Goal: Information Seeking & Learning: Learn about a topic

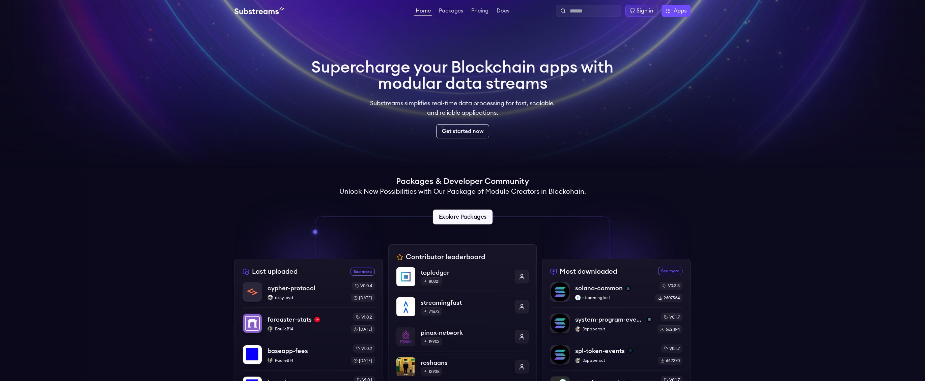
click at [469, 214] on link "Explore Packages" at bounding box center [463, 217] width 60 height 15
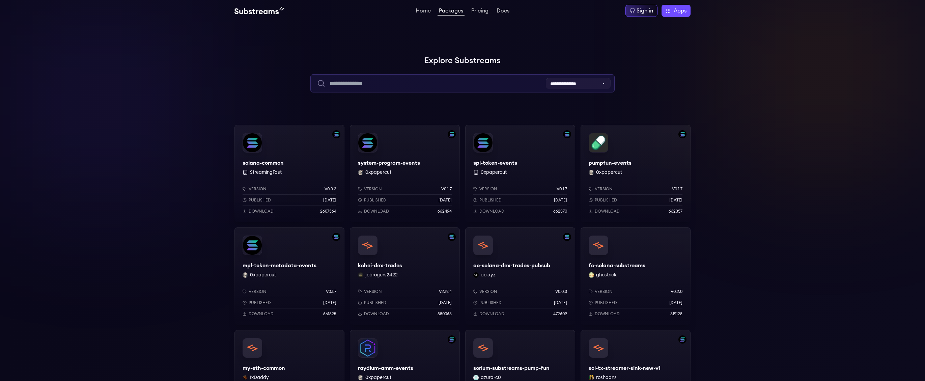
click at [564, 89] on input "text" at bounding box center [463, 83] width 304 height 18
drag, startPoint x: 672, startPoint y: 92, endPoint x: 555, endPoint y: 78, distance: 117.3
click at [665, 91] on div "**********" at bounding box center [463, 73] width 456 height 38
click at [567, 85] on select "**********" at bounding box center [578, 83] width 65 height 11
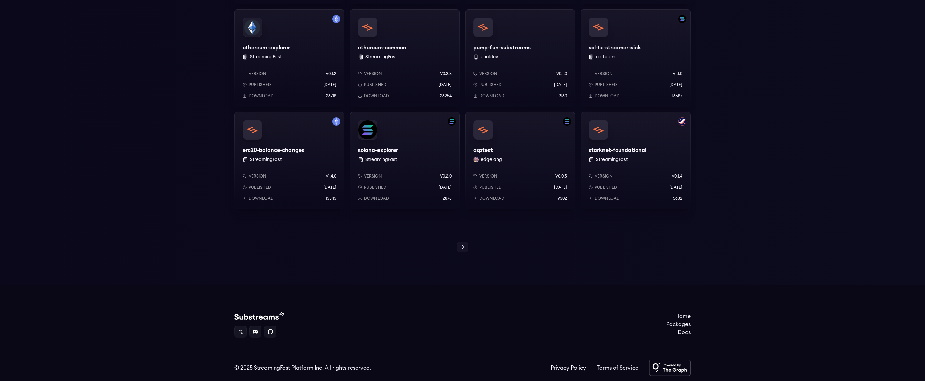
scroll to position [548, 0]
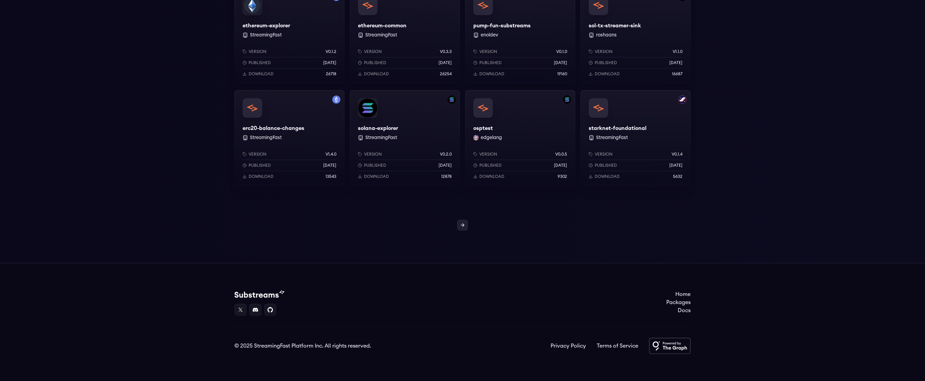
click at [466, 226] on link at bounding box center [462, 225] width 11 height 11
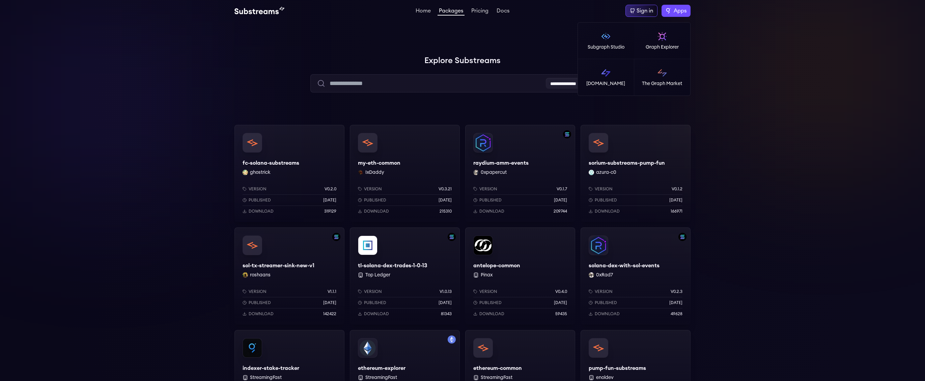
click at [685, 7] on span "Apps" at bounding box center [680, 11] width 13 height 8
click at [614, 81] on p "[DOMAIN_NAME]" at bounding box center [606, 83] width 39 height 7
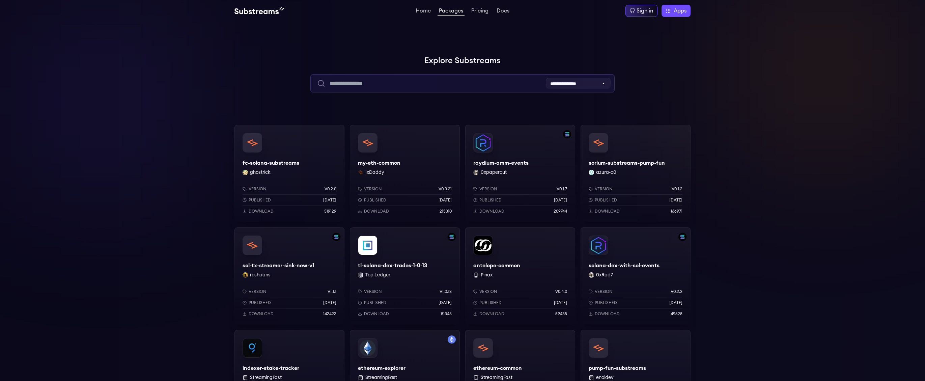
click at [460, 83] on input "text" at bounding box center [463, 83] width 304 height 18
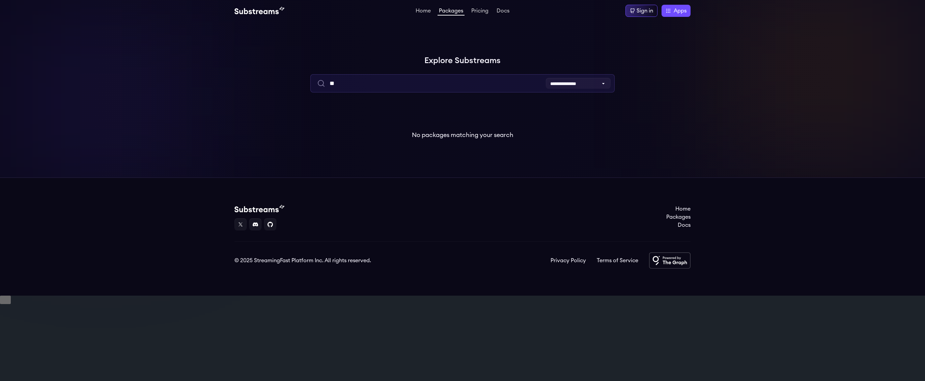
type input "*"
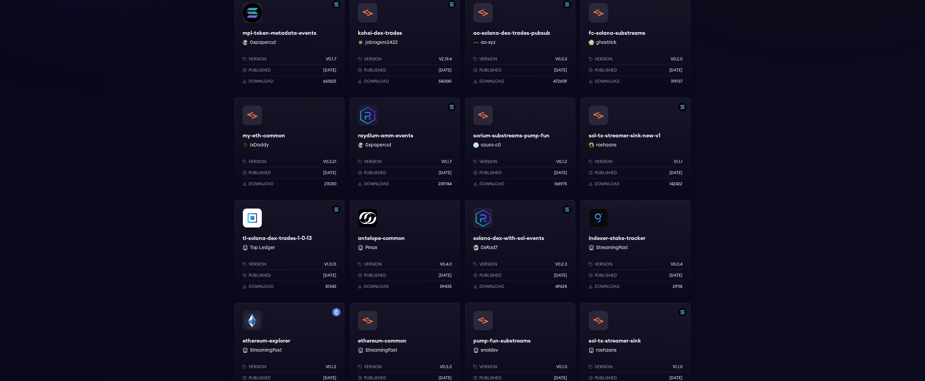
scroll to position [548, 0]
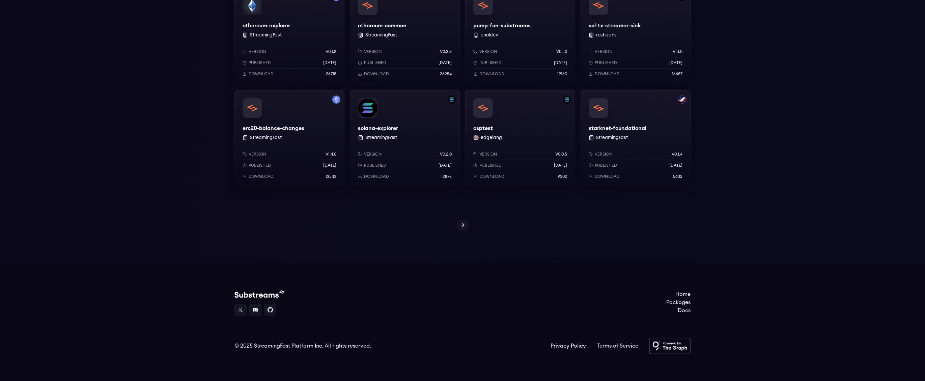
click at [477, 226] on div at bounding box center [462, 225] width 925 height 11
click at [464, 228] on link at bounding box center [462, 225] width 11 height 11
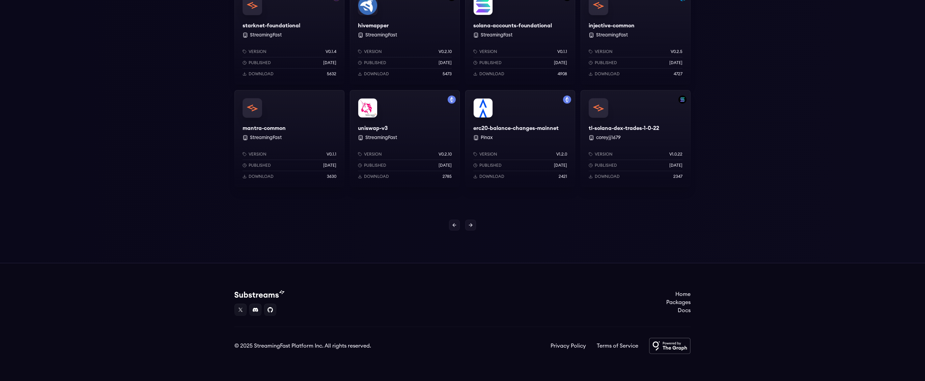
drag, startPoint x: 454, startPoint y: 218, endPoint x: 451, endPoint y: 218, distance: 3.4
click at [482, 224] on div at bounding box center [462, 225] width 925 height 11
click at [470, 224] on icon at bounding box center [470, 224] width 5 height 5
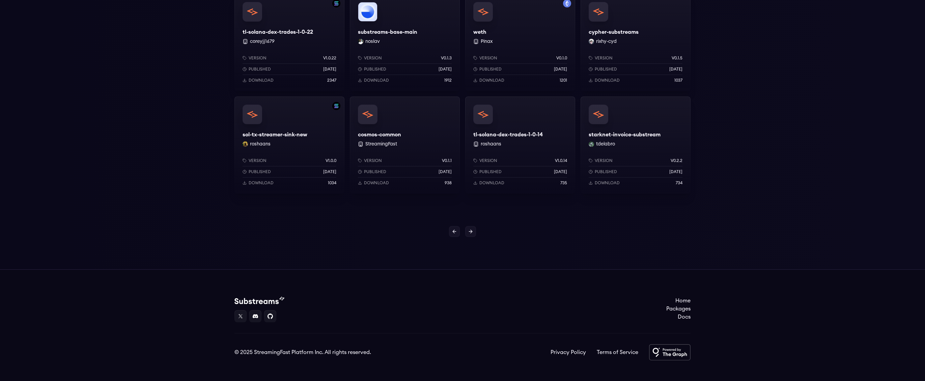
scroll to position [548, 0]
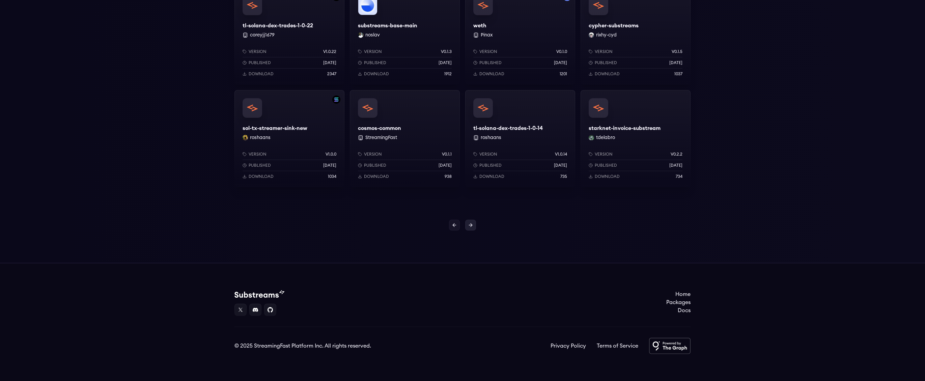
click at [469, 227] on icon at bounding box center [470, 224] width 5 height 5
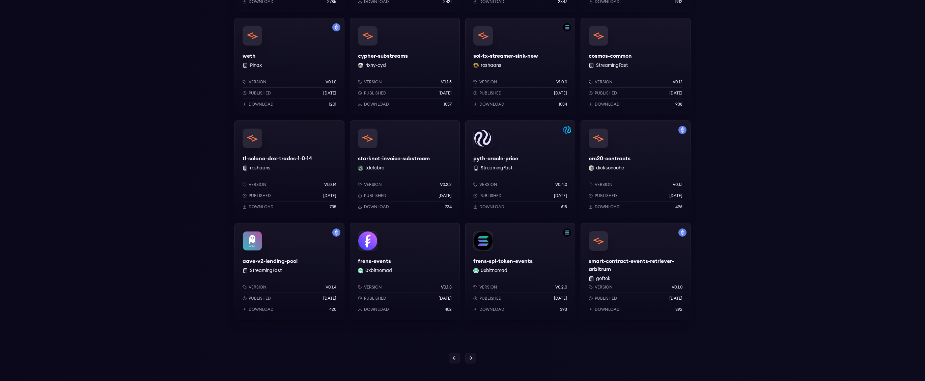
scroll to position [548, 0]
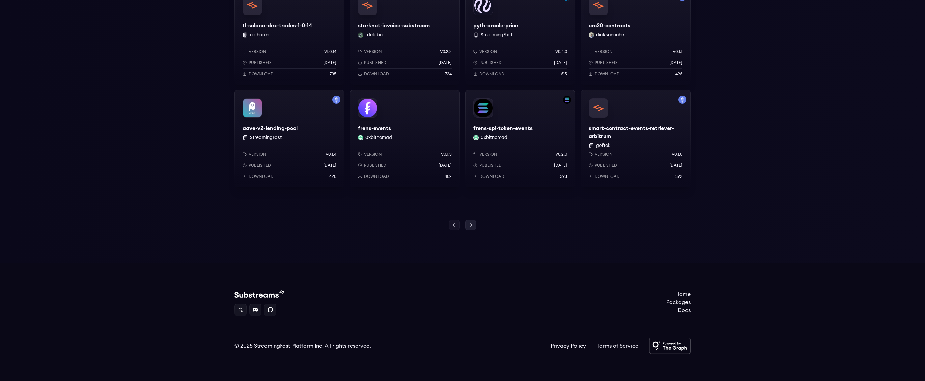
click at [472, 227] on icon at bounding box center [470, 224] width 5 height 5
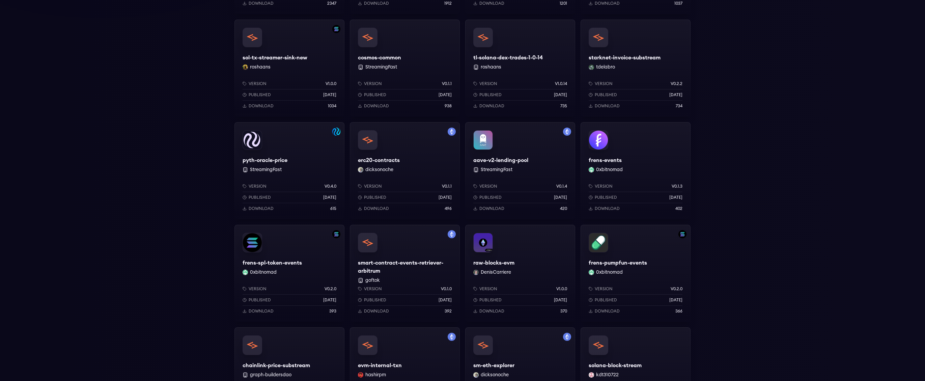
scroll to position [548, 0]
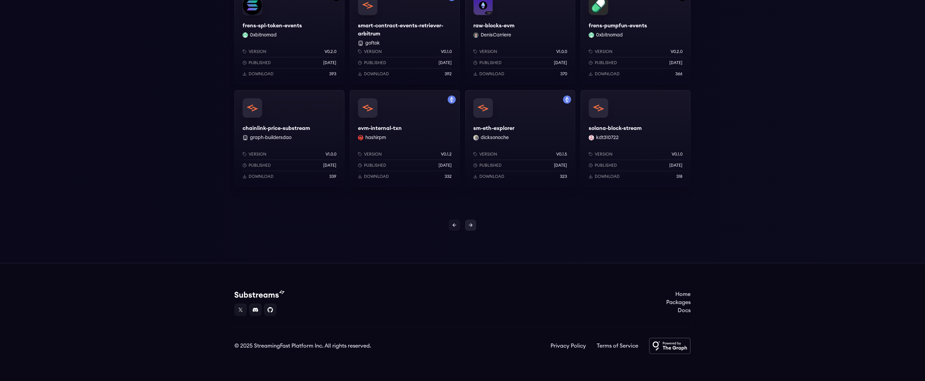
click at [475, 223] on link at bounding box center [470, 225] width 11 height 11
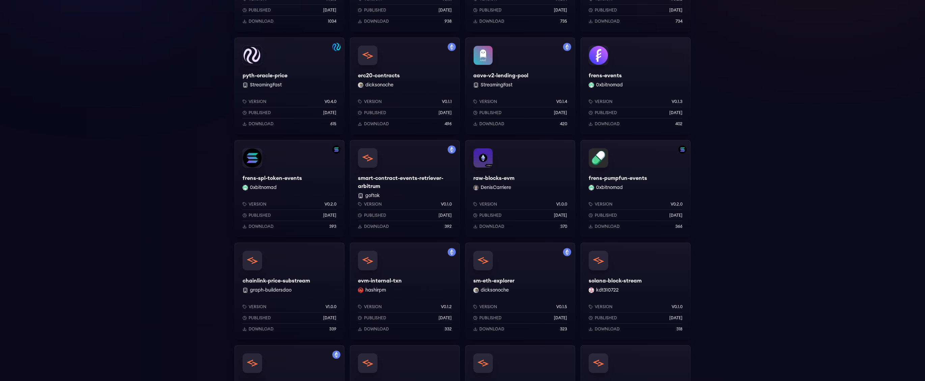
scroll to position [548, 0]
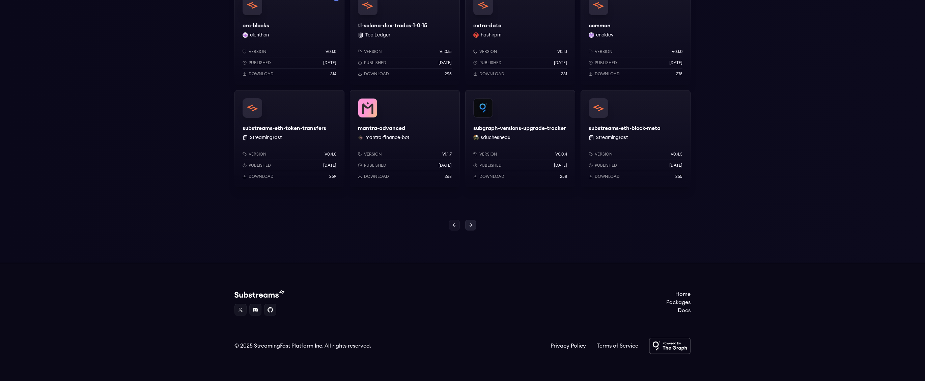
click at [469, 226] on icon at bounding box center [470, 224] width 5 height 5
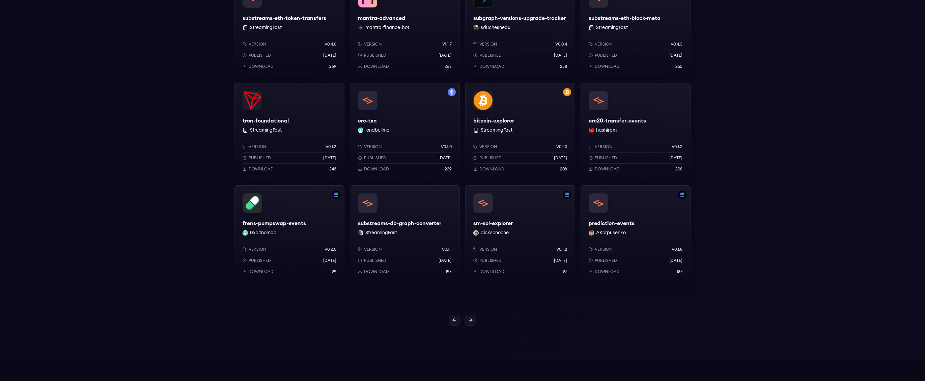
scroll to position [548, 0]
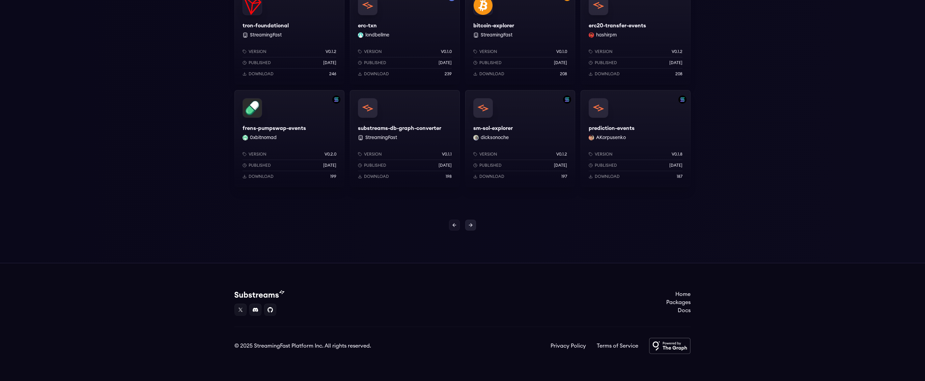
click at [475, 225] on link at bounding box center [470, 225] width 11 height 11
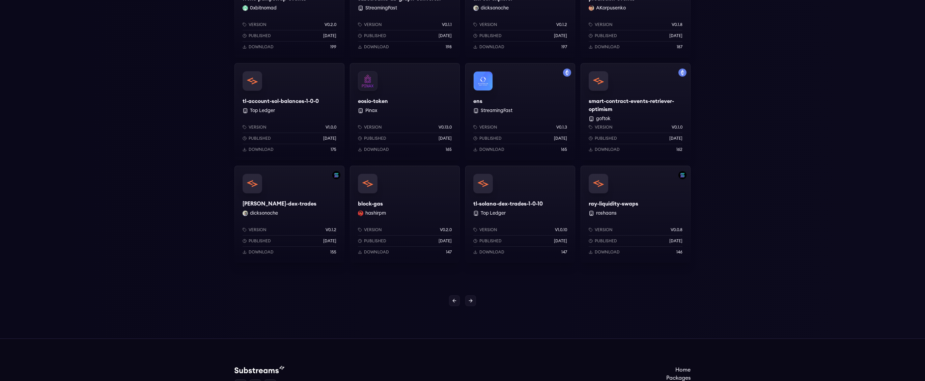
scroll to position [438, 0]
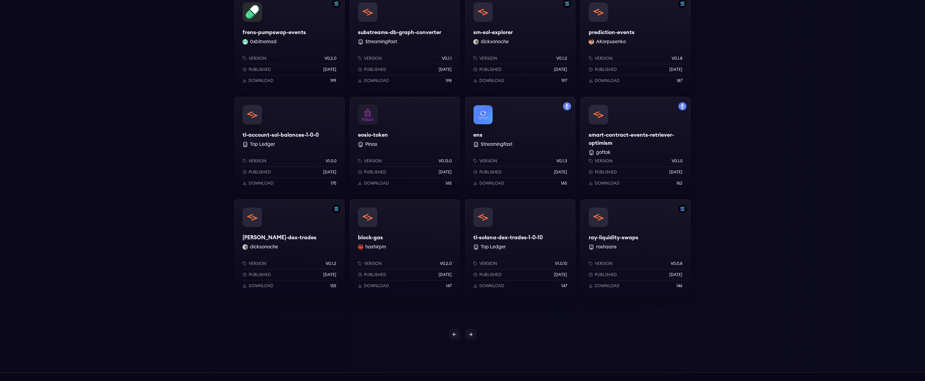
click at [522, 113] on div "ens StreamingFast Version v0.1.3 Published 1 years ago Download 165" at bounding box center [520, 145] width 110 height 97
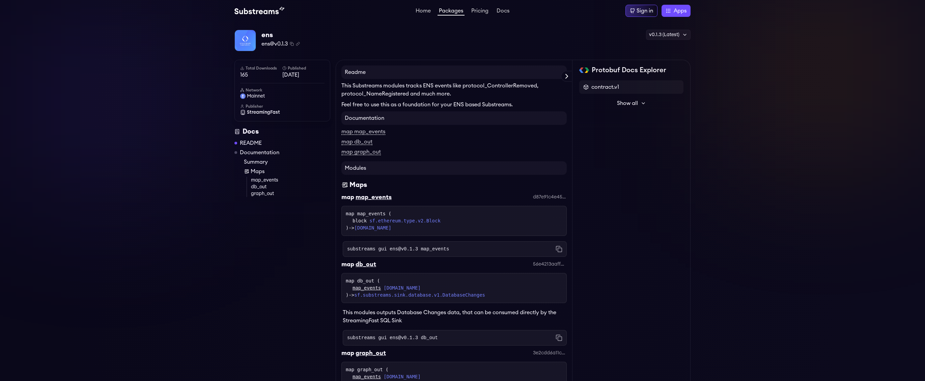
click at [627, 102] on span "Show all" at bounding box center [627, 103] width 21 height 8
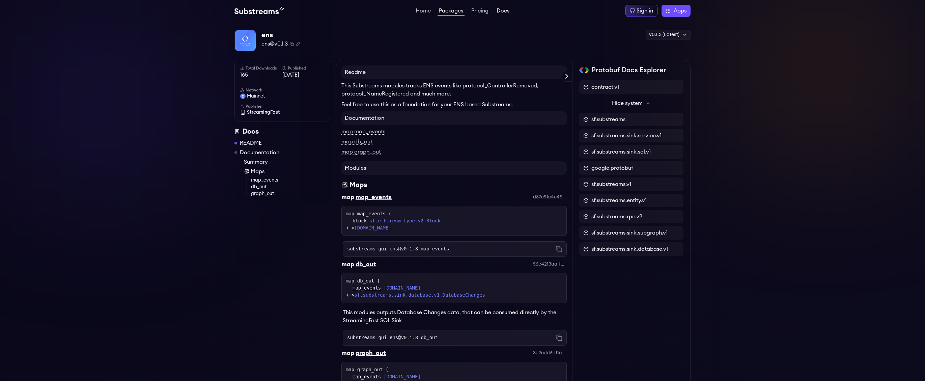
click at [505, 11] on link "Docs" at bounding box center [503, 11] width 16 height 7
click at [635, 12] on icon at bounding box center [632, 10] width 5 height 5
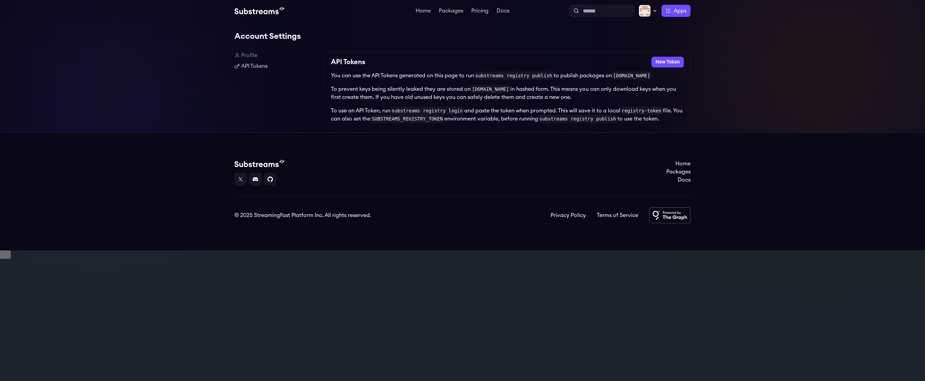
click at [252, 56] on link "Profile" at bounding box center [277, 55] width 84 height 8
click at [655, 16] on div at bounding box center [648, 11] width 19 height 12
click at [612, 71] on link "Logout" at bounding box center [625, 73] width 53 height 8
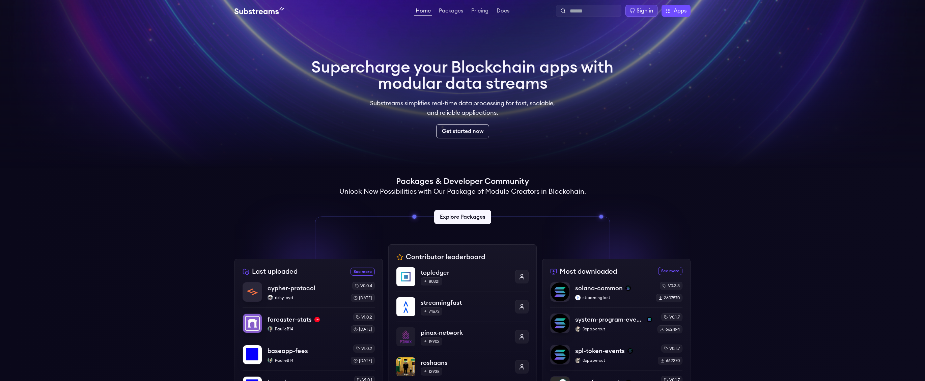
click at [645, 11] on div "Sign in" at bounding box center [645, 11] width 17 height 8
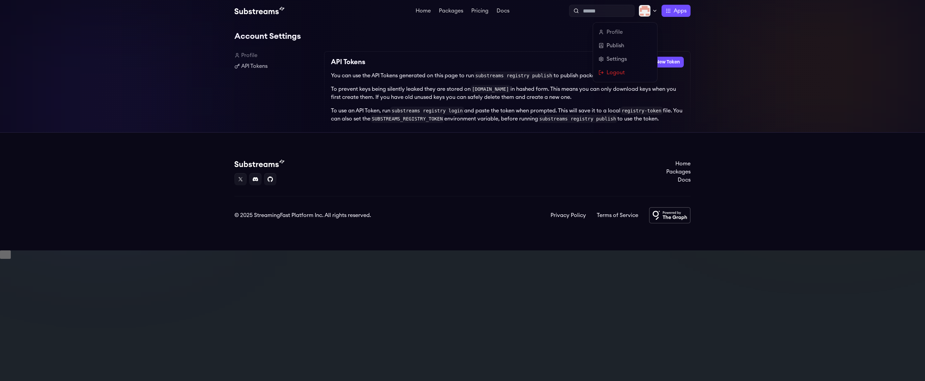
click at [648, 10] on img at bounding box center [645, 11] width 12 height 12
click at [619, 71] on link "Logout" at bounding box center [625, 73] width 53 height 8
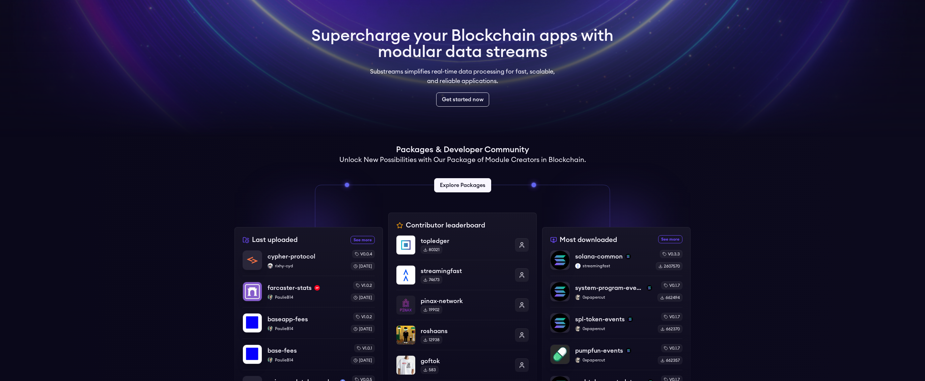
scroll to position [84, 0]
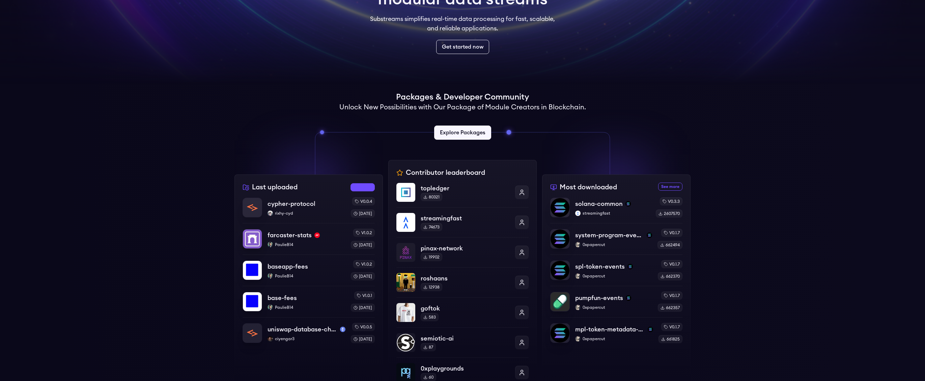
click at [360, 187] on link "See more recently uploaded packages" at bounding box center [363, 187] width 24 height 8
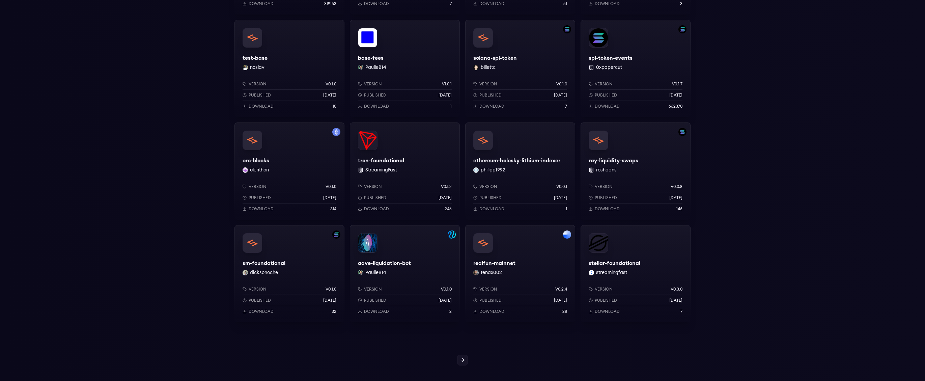
scroll to position [548, 0]
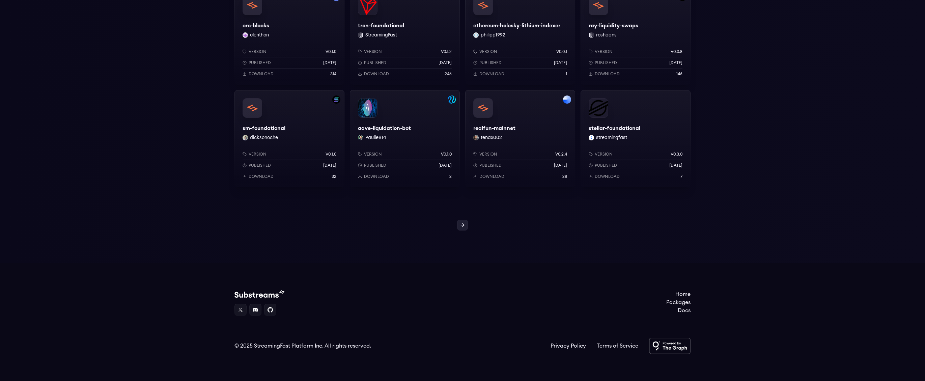
click at [460, 226] on icon at bounding box center [462, 224] width 5 height 5
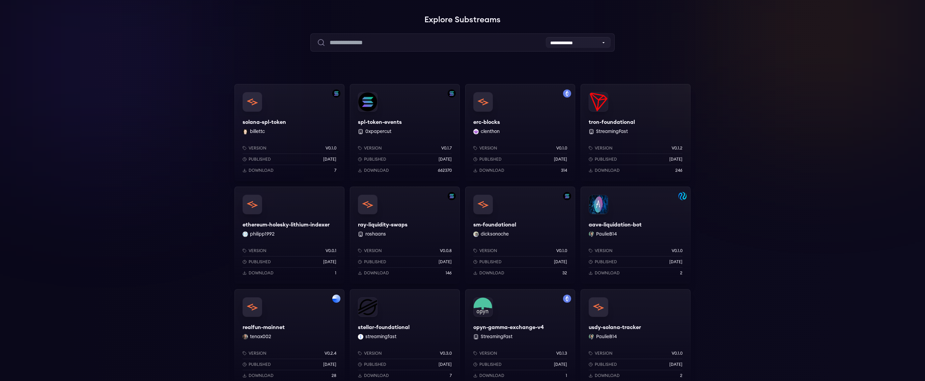
scroll to position [37, 0]
